Goal: Navigation & Orientation: Find specific page/section

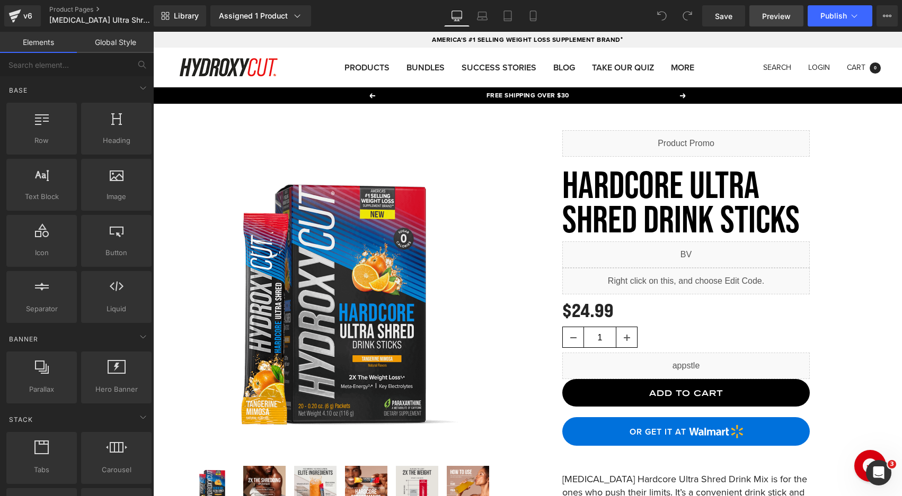
click at [782, 17] on span "Preview" at bounding box center [776, 16] width 29 height 11
click at [878, 448] on icon "Open Intercom Messenger" at bounding box center [876, 471] width 17 height 17
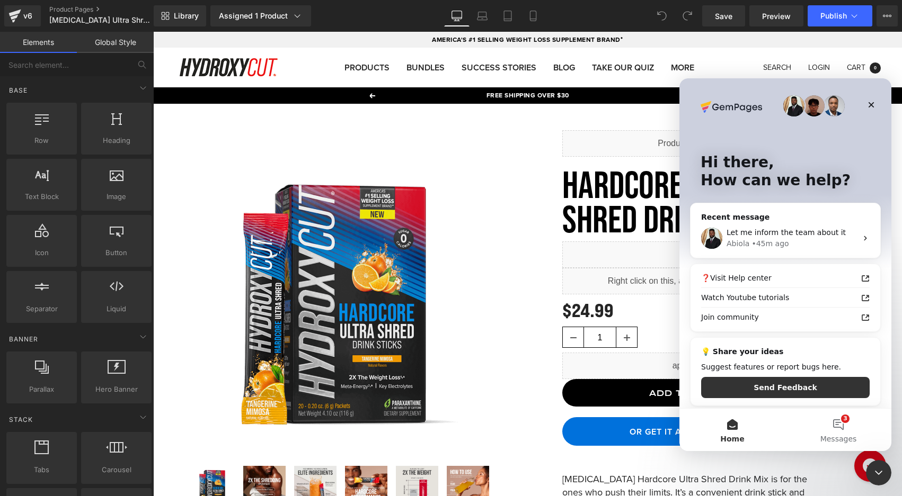
click at [334, 40] on div at bounding box center [451, 232] width 902 height 465
